Goal: Check status

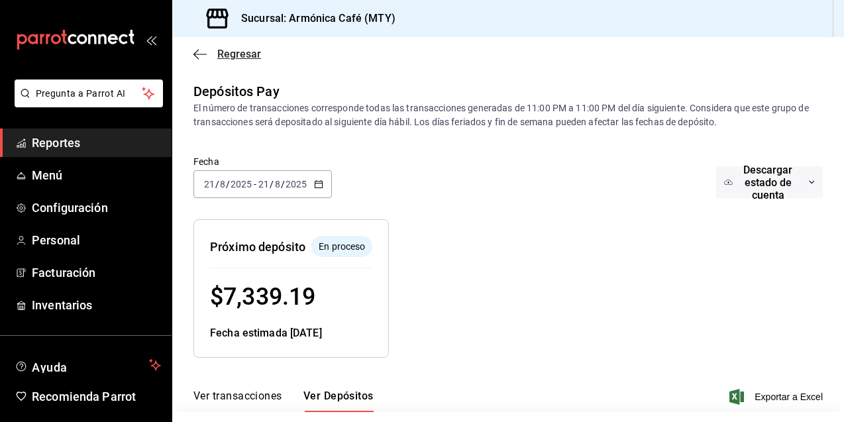
click at [232, 58] on span "Regresar" at bounding box center [239, 54] width 44 height 13
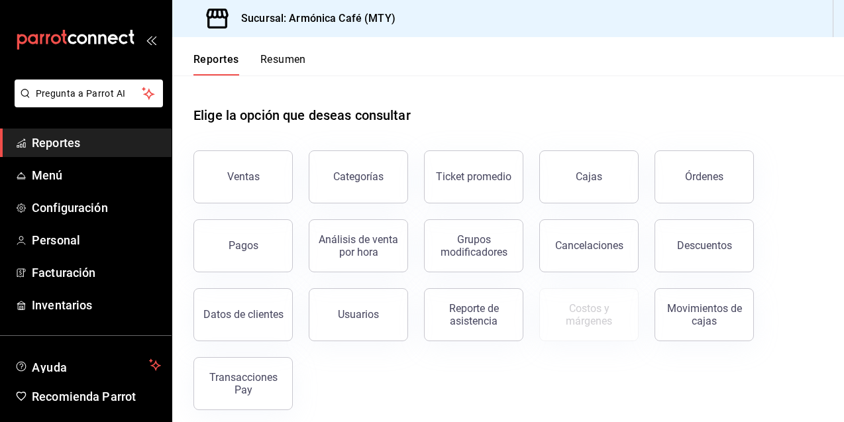
click at [238, 225] on button "Pagos" at bounding box center [242, 245] width 99 height 53
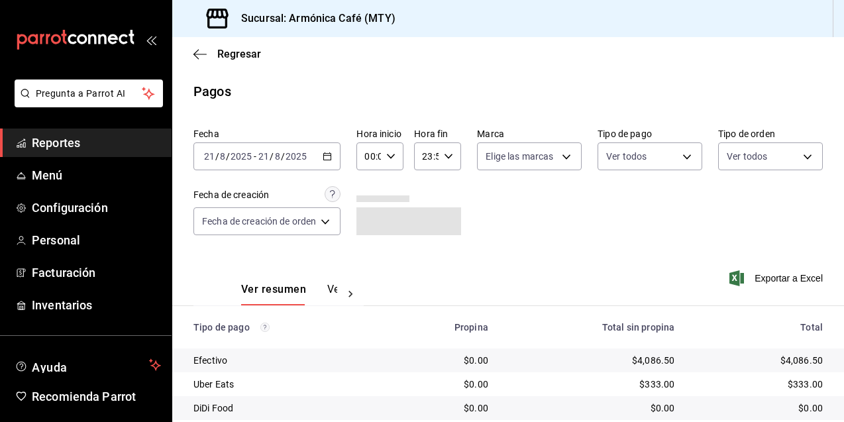
click at [333, 157] on div "[DATE] [DATE] - [DATE] [DATE]" at bounding box center [266, 156] width 147 height 28
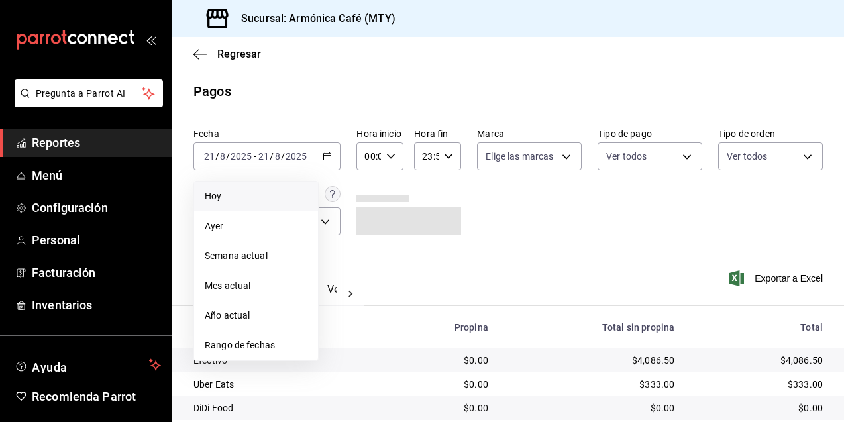
click at [277, 200] on span "Hoy" at bounding box center [256, 196] width 103 height 14
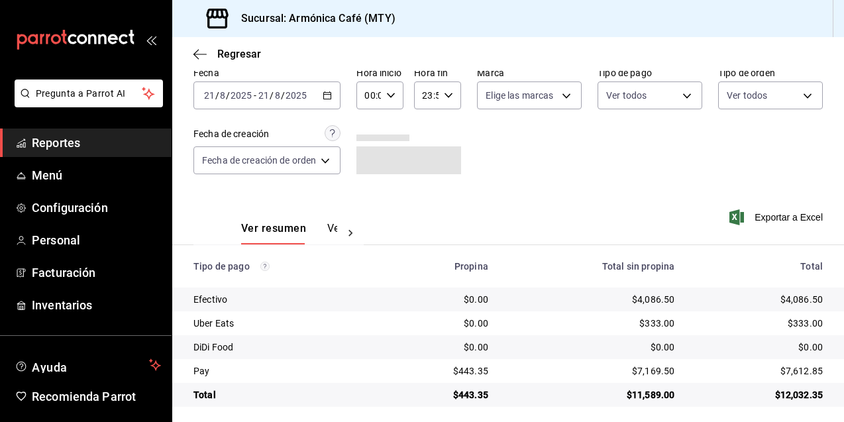
scroll to position [67, 0]
